Goal: Navigation & Orientation: Find specific page/section

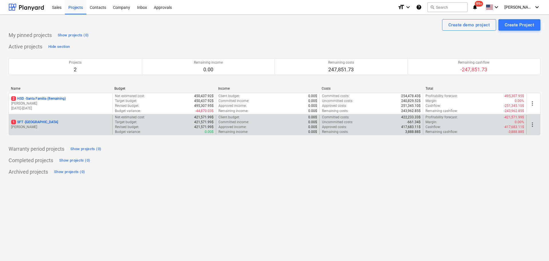
click at [53, 122] on p "1 SFT - [GEOGRAPHIC_DATA]" at bounding box center [34, 122] width 47 height 5
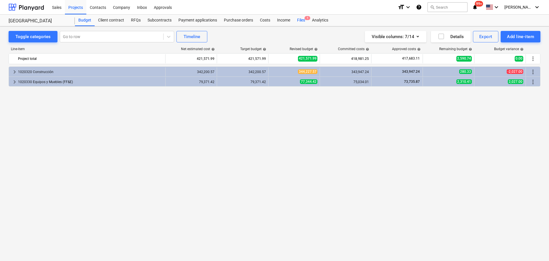
click at [297, 19] on div "Files 1" at bounding box center [301, 20] width 15 height 11
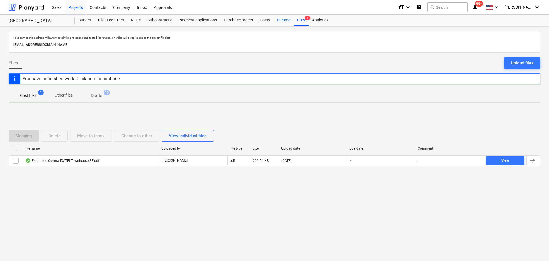
click at [285, 18] on div "Income" at bounding box center [284, 20] width 20 height 11
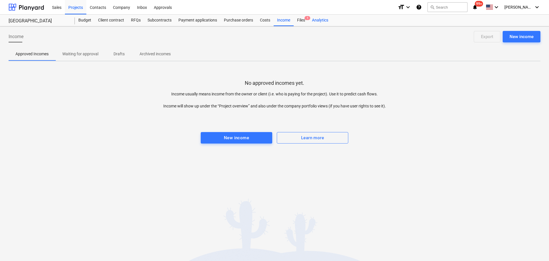
click at [328, 21] on div "Analytics" at bounding box center [320, 20] width 23 height 11
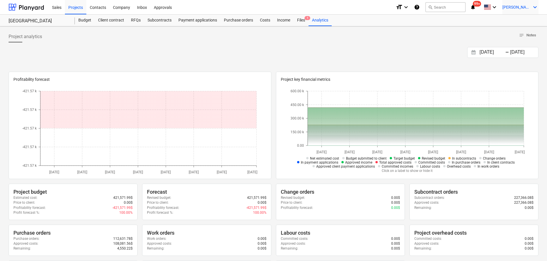
click at [532, 11] on div "[PERSON_NAME] keyboard_arrow_down" at bounding box center [521, 7] width 36 height 14
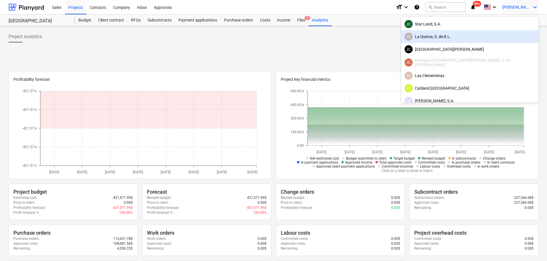
click at [496, 39] on div "[PERSON_NAME], S. de [PERSON_NAME]" at bounding box center [470, 37] width 130 height 8
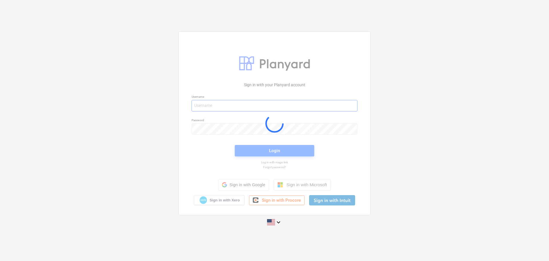
type input "[PERSON_NAME][EMAIL_ADDRESS][DOMAIN_NAME]"
